Goal: Task Accomplishment & Management: Manage account settings

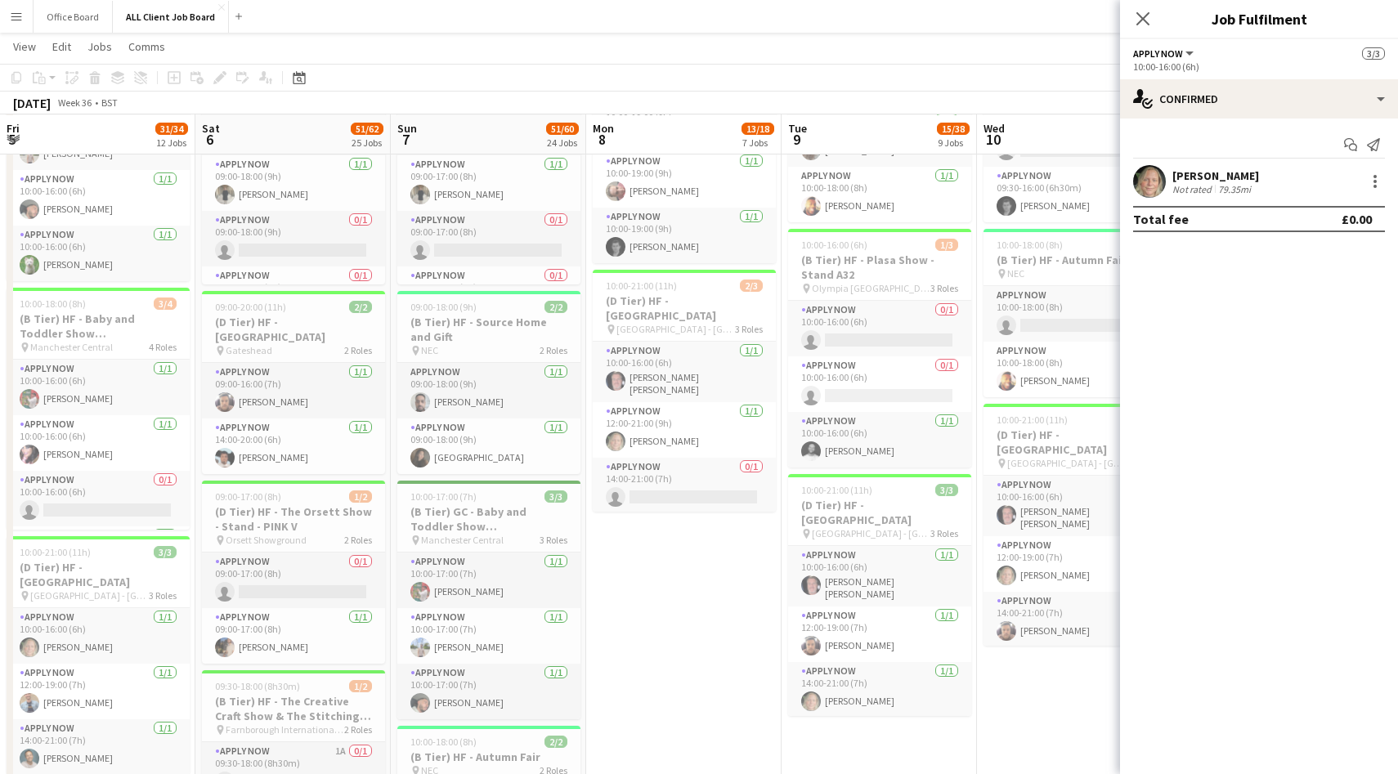
scroll to position [0, 517]
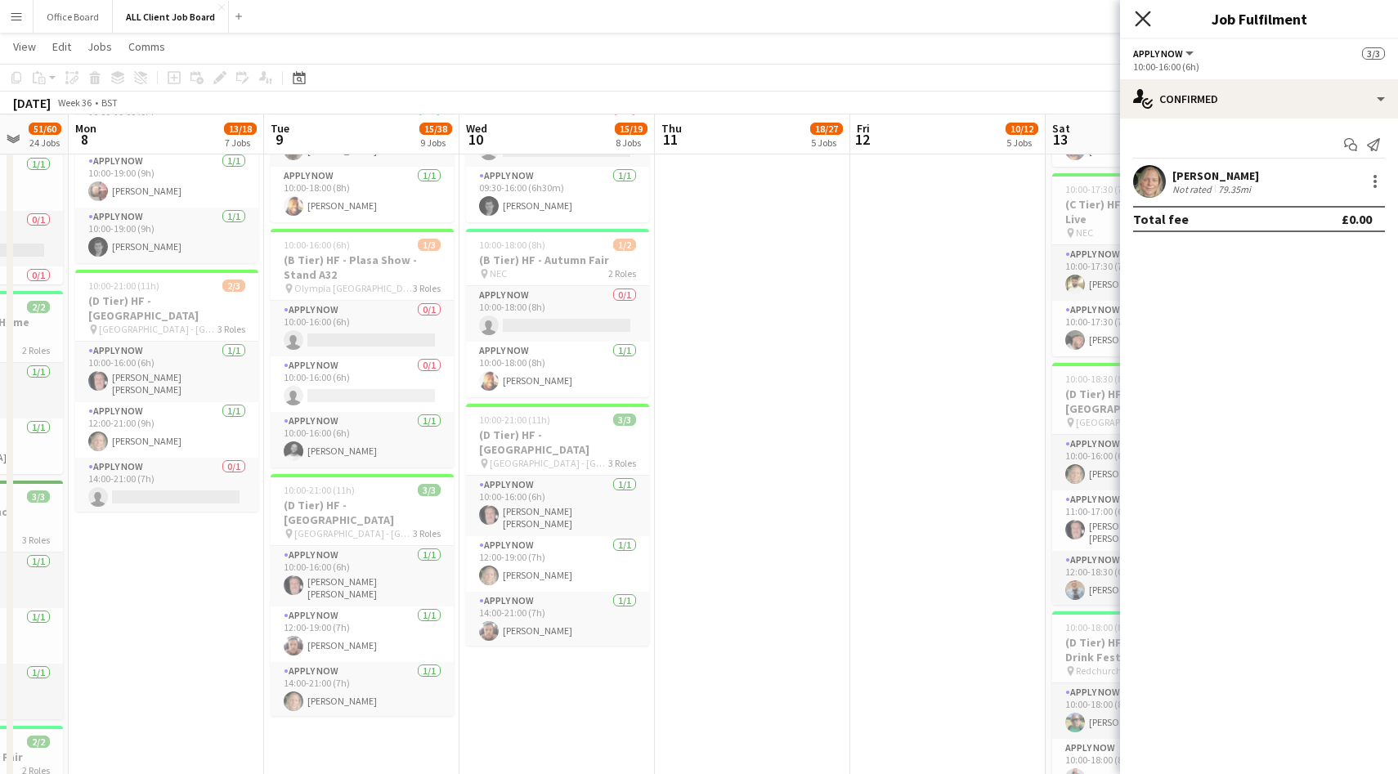
click at [1142, 21] on icon "Close pop-in" at bounding box center [1142, 19] width 16 height 16
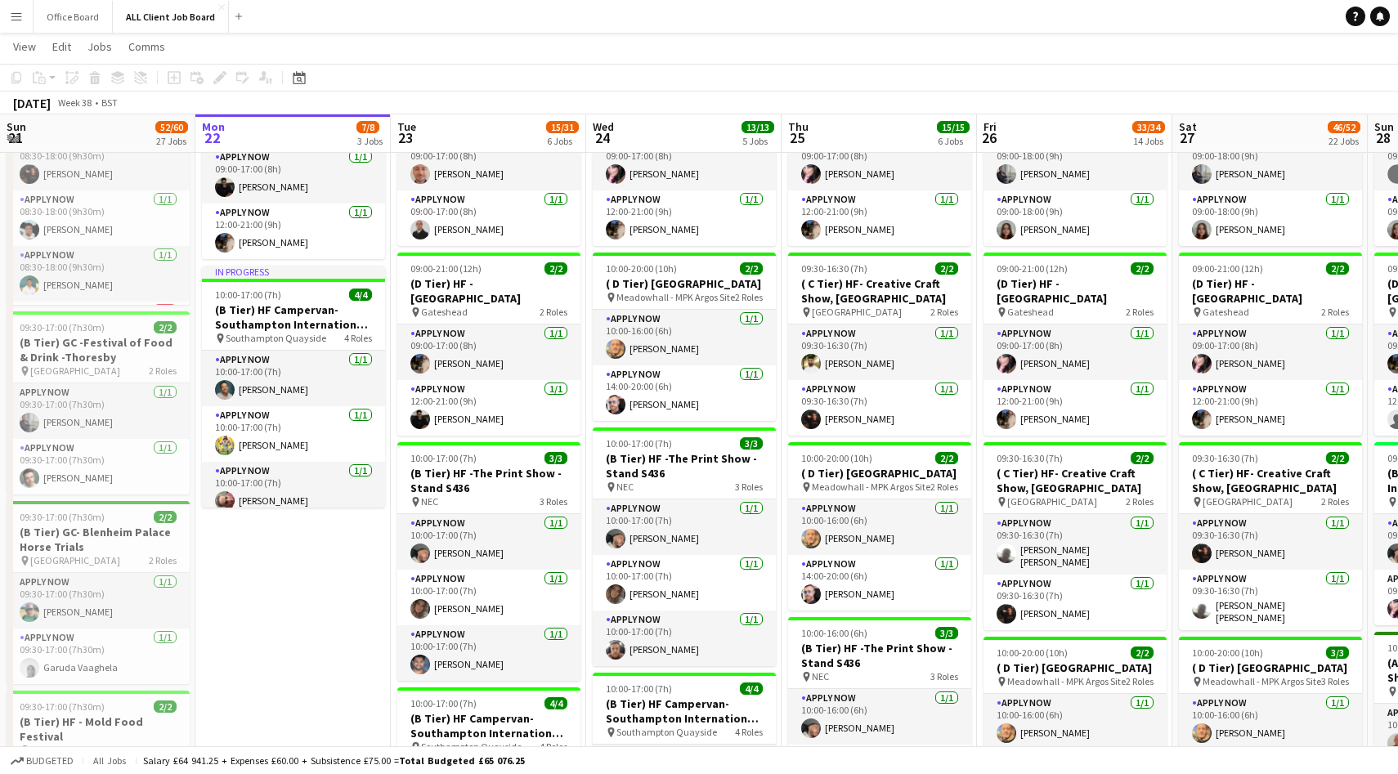
scroll to position [375, 0]
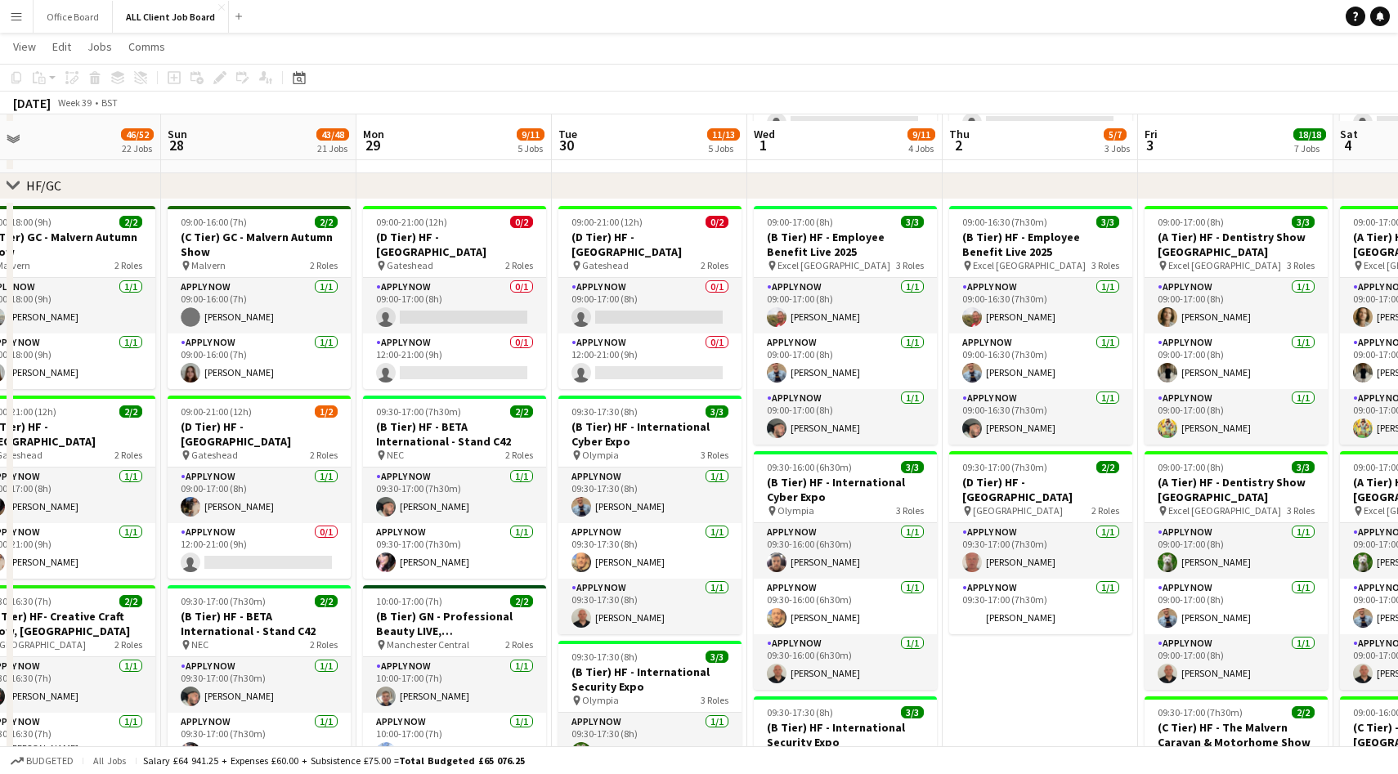
scroll to position [241, 0]
